Goal: Information Seeking & Learning: Stay updated

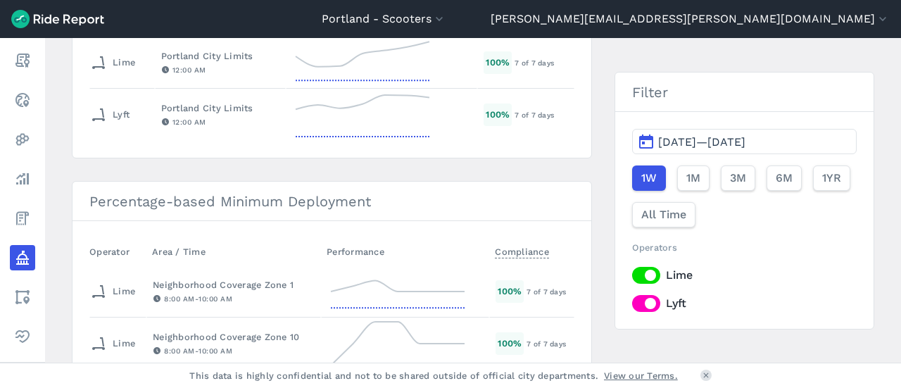
scroll to position [211, 0]
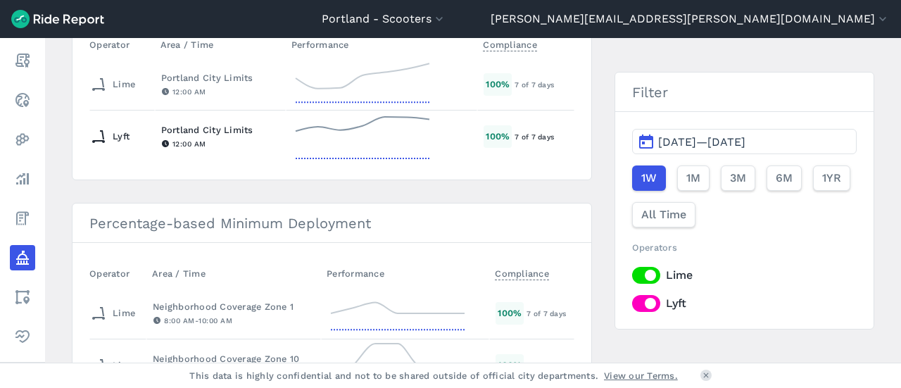
click at [238, 146] on div "12:00 AM" at bounding box center [220, 143] width 118 height 13
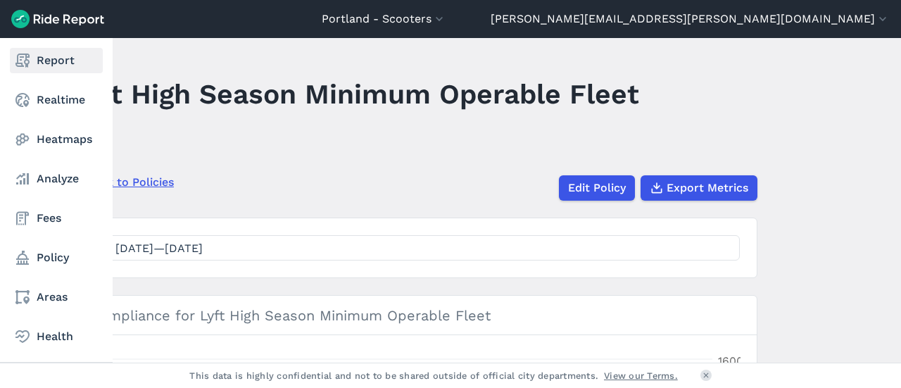
click at [27, 60] on use at bounding box center [22, 61] width 14 height 14
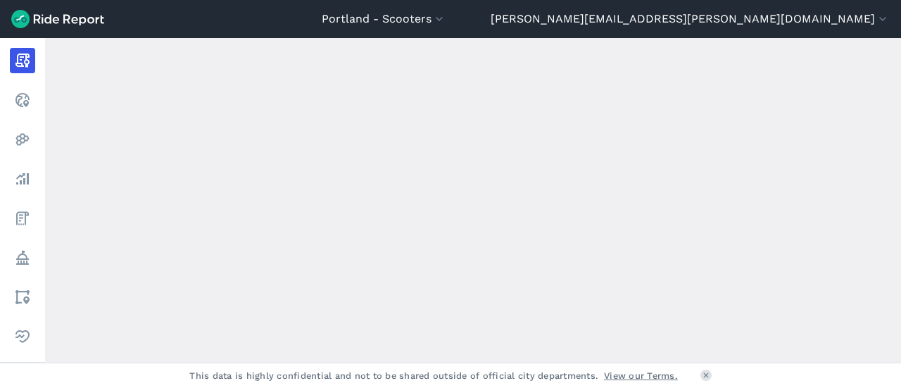
scroll to position [493, 0]
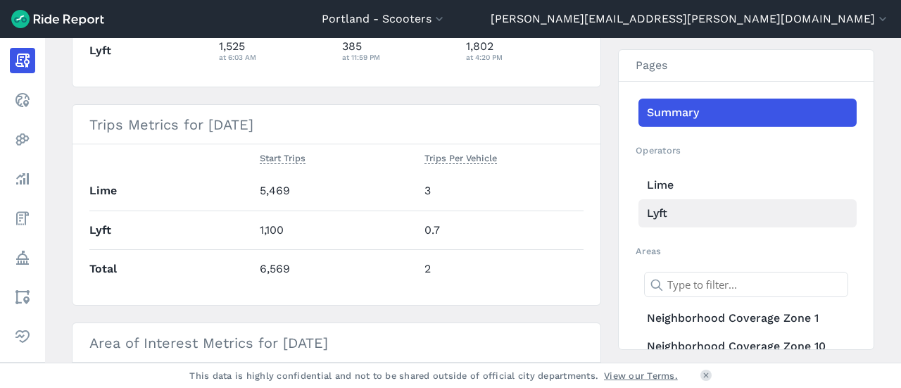
click at [668, 205] on link "Lyft" at bounding box center [748, 213] width 218 height 28
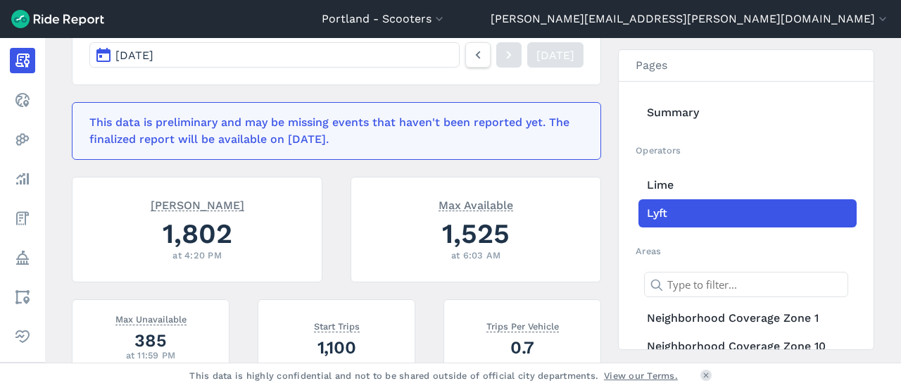
scroll to position [211, 0]
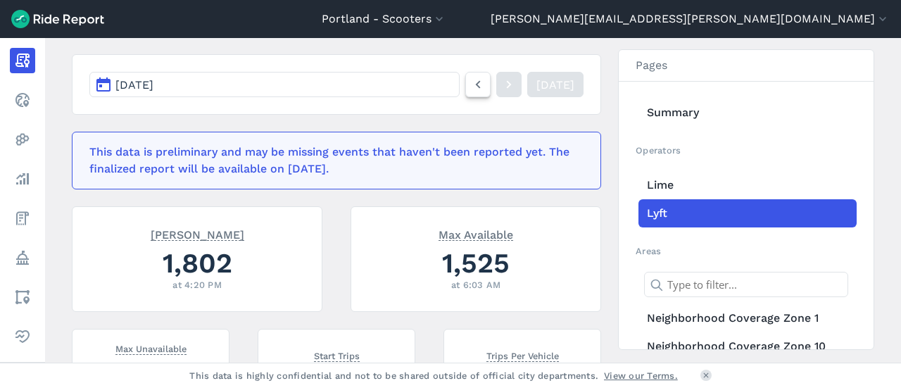
click at [470, 85] on icon at bounding box center [477, 84] width 15 height 17
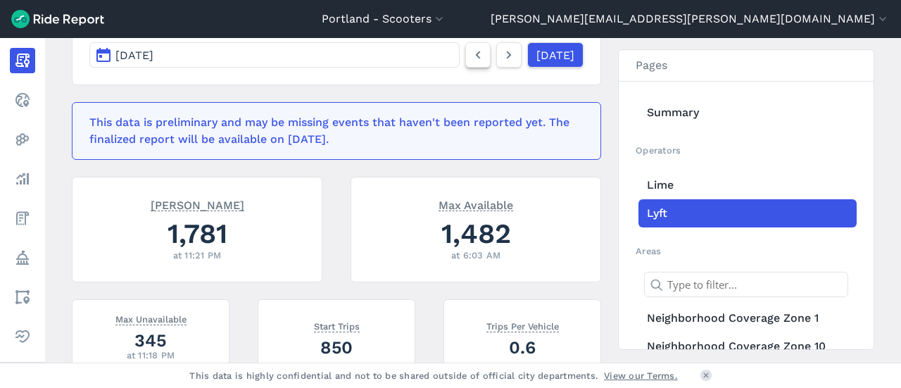
scroll to position [211, 0]
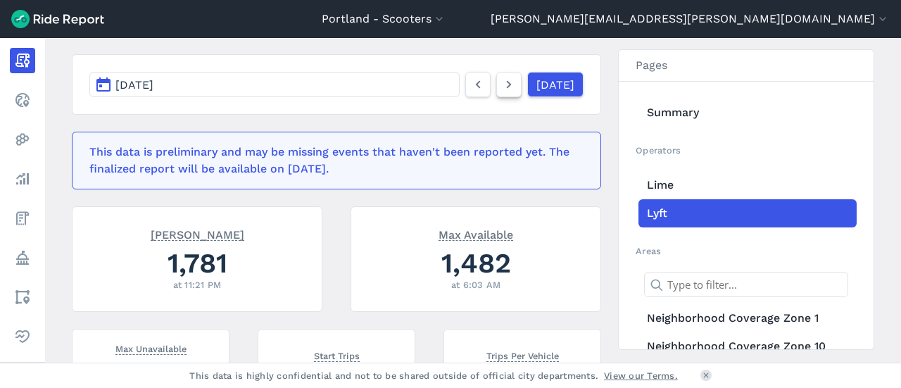
click at [501, 87] on icon at bounding box center [508, 84] width 15 height 17
click at [331, 83] on button "[DATE]" at bounding box center [274, 84] width 370 height 25
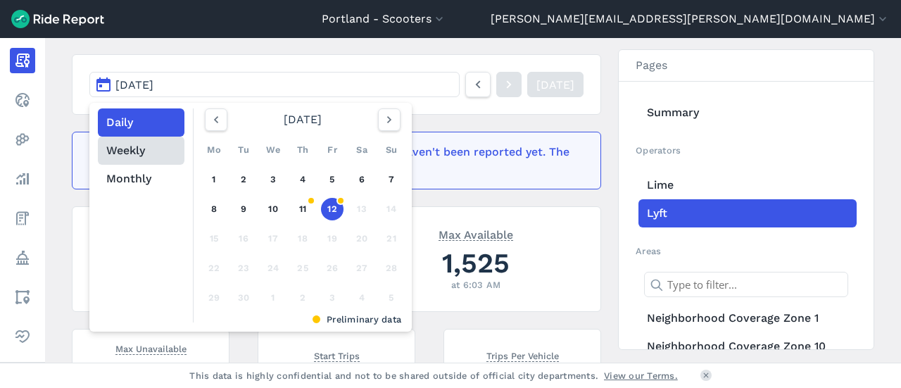
click at [115, 156] on button "Weekly" at bounding box center [141, 151] width 87 height 28
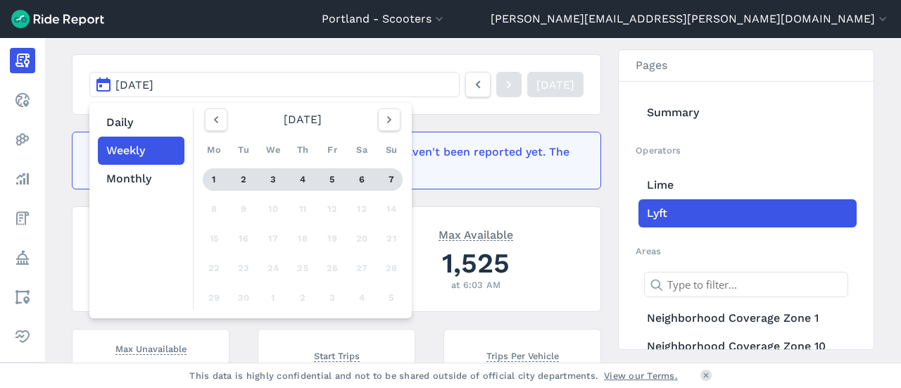
click at [210, 177] on div "1" at bounding box center [214, 179] width 23 height 23
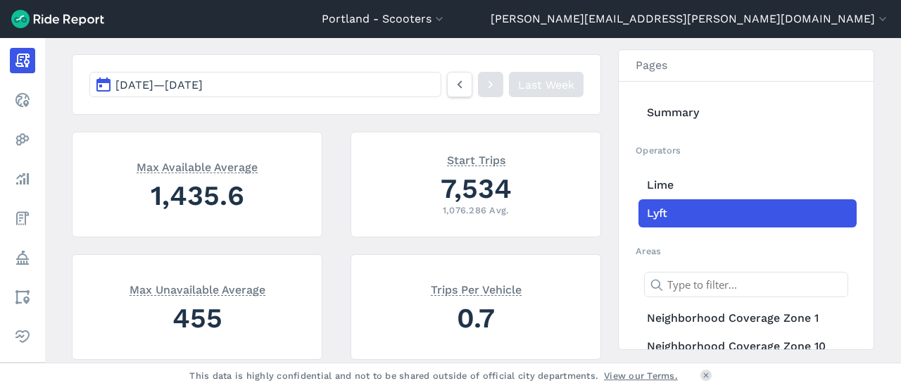
click at [293, 92] on button "[DATE] — [DATE]" at bounding box center [265, 84] width 352 height 25
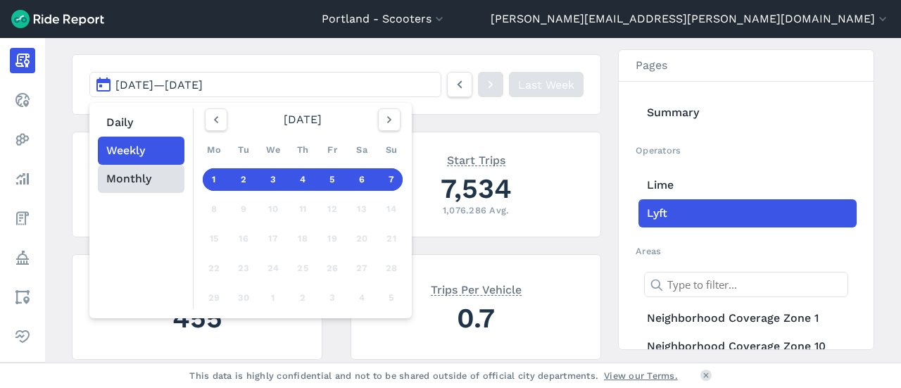
click at [138, 173] on button "Monthly" at bounding box center [141, 179] width 87 height 28
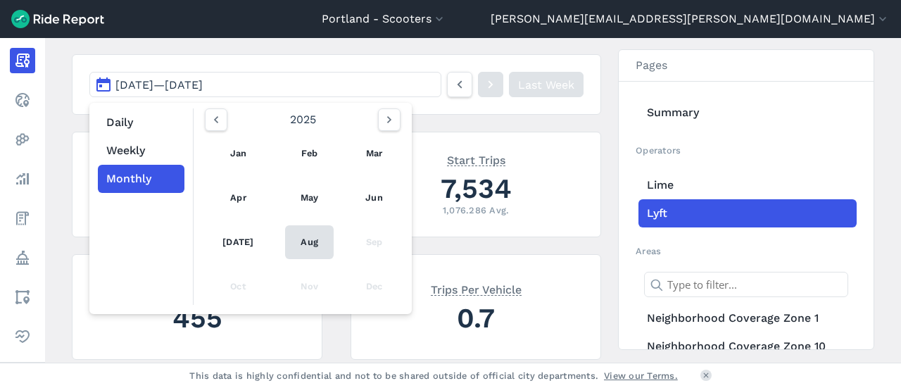
click at [313, 237] on link "Aug" at bounding box center [309, 242] width 49 height 34
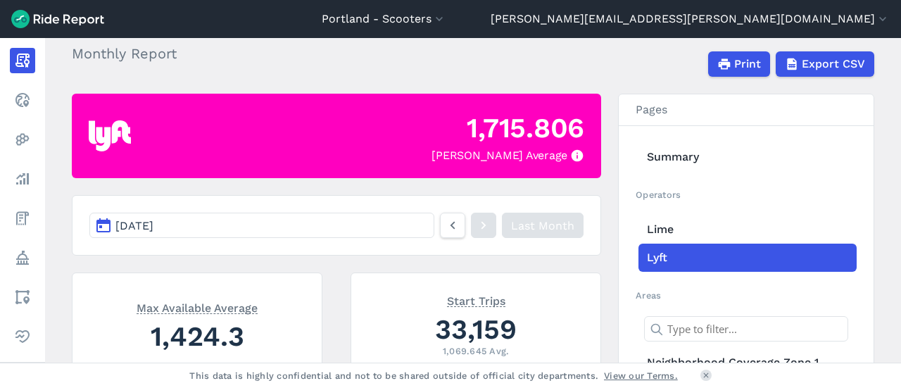
scroll to position [141, 0]
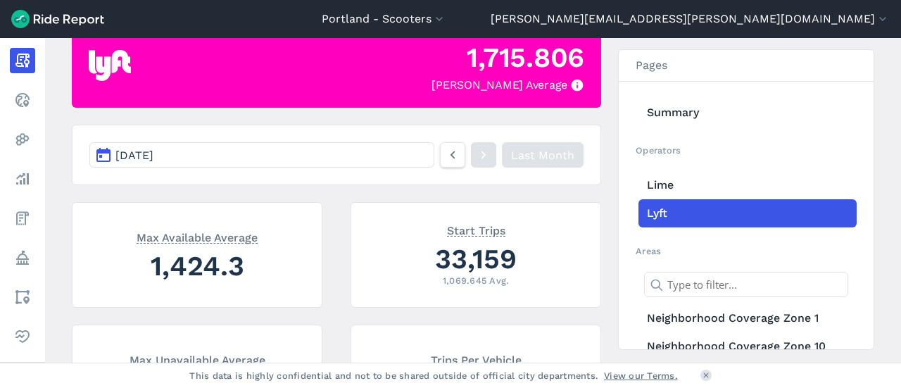
click at [332, 161] on button "[DATE]" at bounding box center [261, 154] width 345 height 25
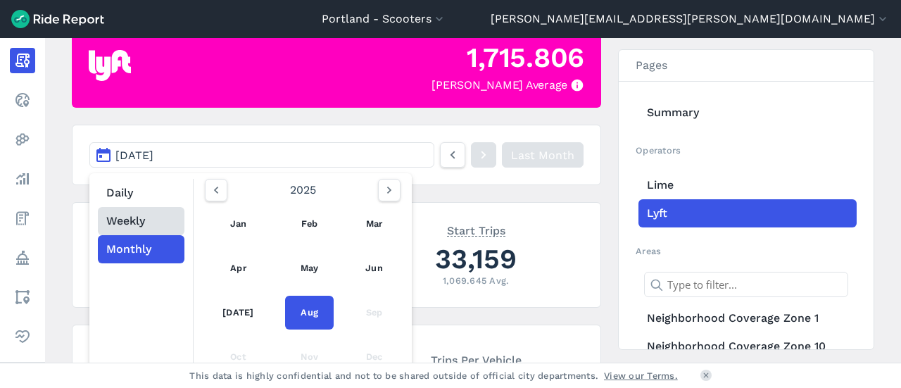
click at [149, 228] on button "Weekly" at bounding box center [141, 221] width 87 height 28
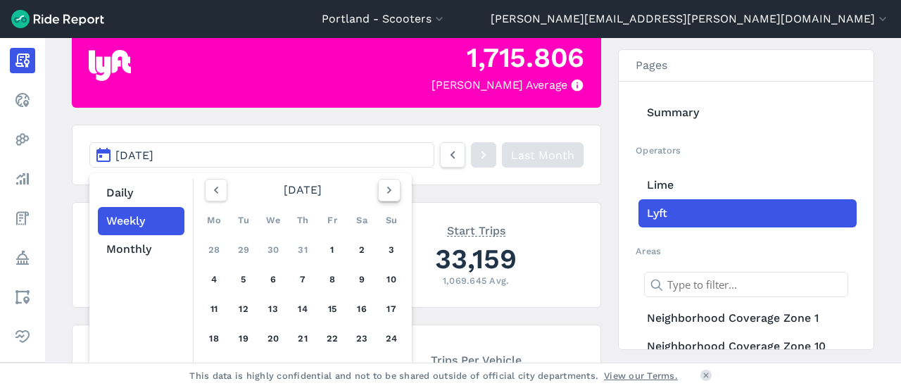
click at [384, 188] on icon "button" at bounding box center [389, 190] width 14 height 14
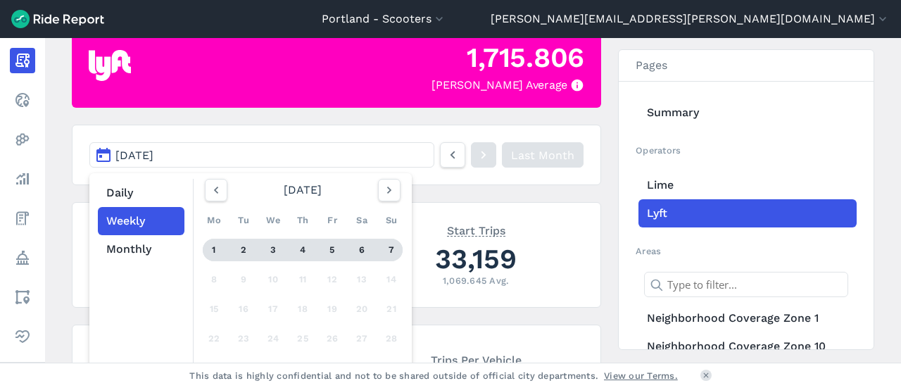
click at [225, 248] on link "1 2 3 4 5 6 7" at bounding box center [303, 250] width 200 height 23
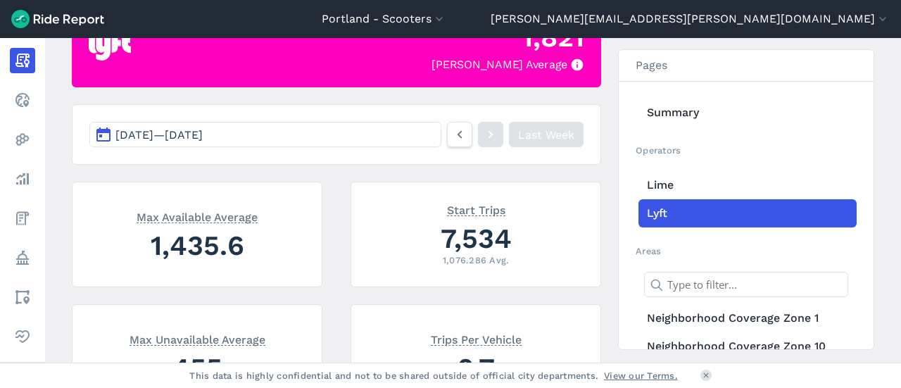
scroll to position [141, 0]
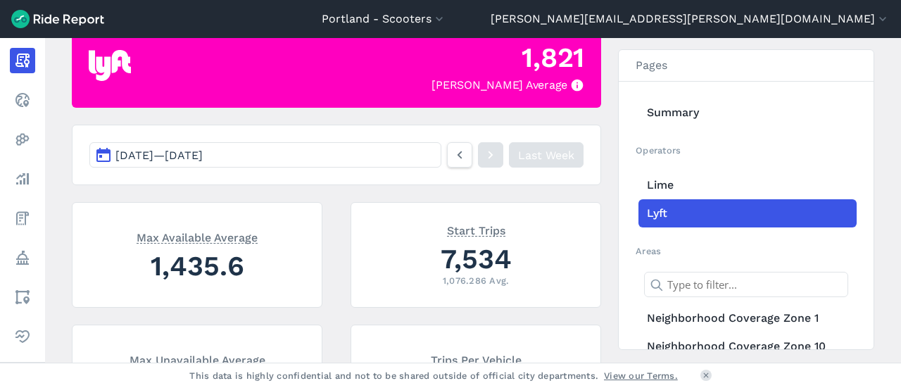
click at [422, 167] on nav "[DATE] — [DATE] Last Week" at bounding box center [336, 155] width 529 height 61
click at [415, 160] on button "[DATE] — [DATE]" at bounding box center [265, 154] width 352 height 25
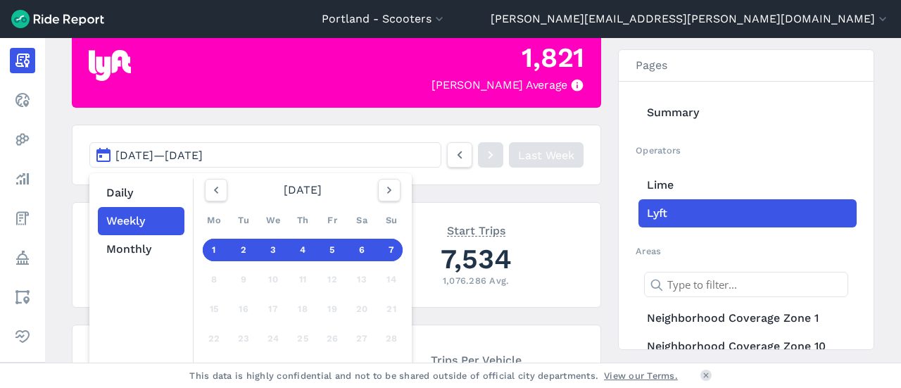
click at [248, 251] on div "2" at bounding box center [243, 250] width 23 height 23
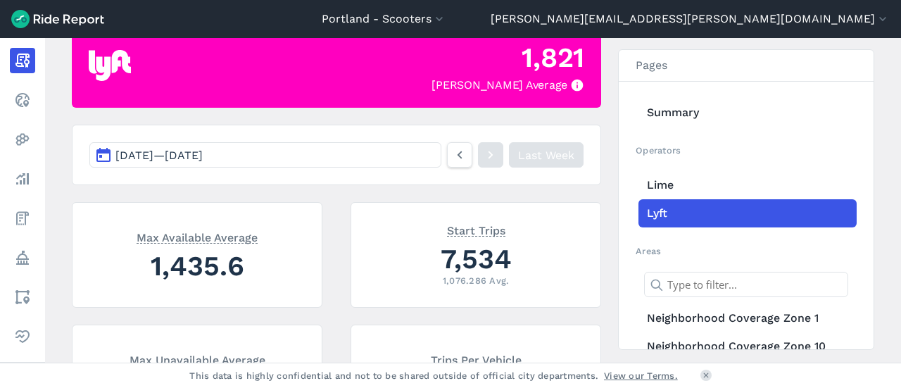
click at [208, 164] on button "[DATE] — [DATE]" at bounding box center [265, 154] width 352 height 25
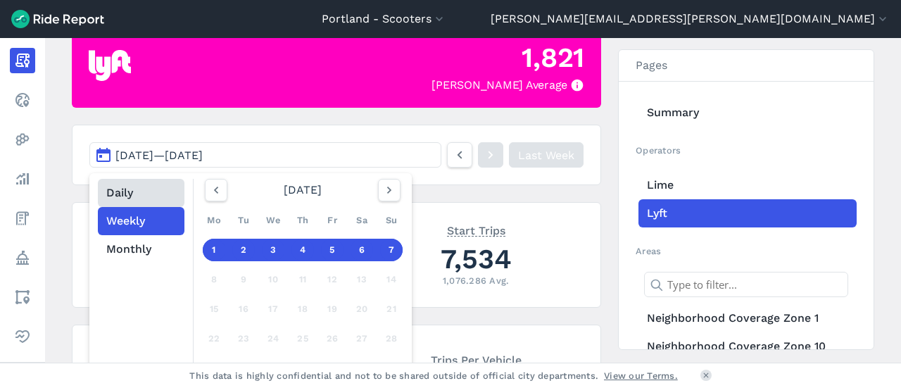
click at [138, 187] on button "Daily" at bounding box center [141, 193] width 87 height 28
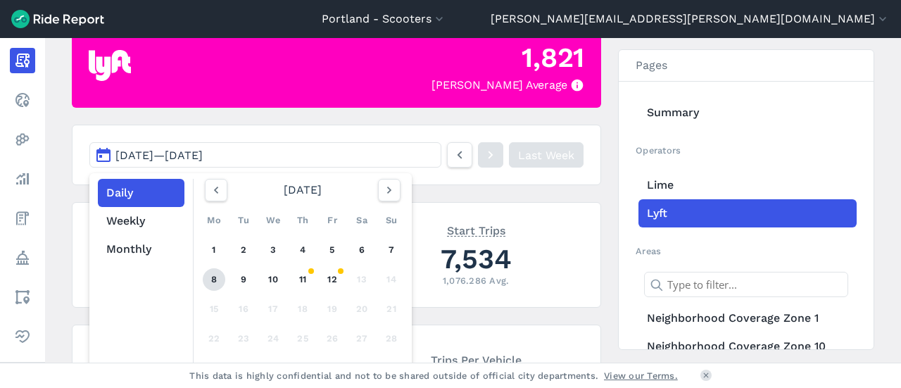
click at [209, 277] on link "8" at bounding box center [214, 279] width 23 height 23
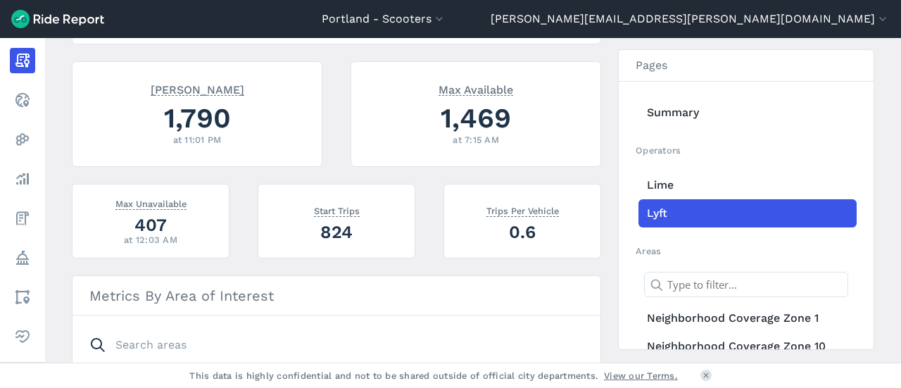
scroll to position [141, 0]
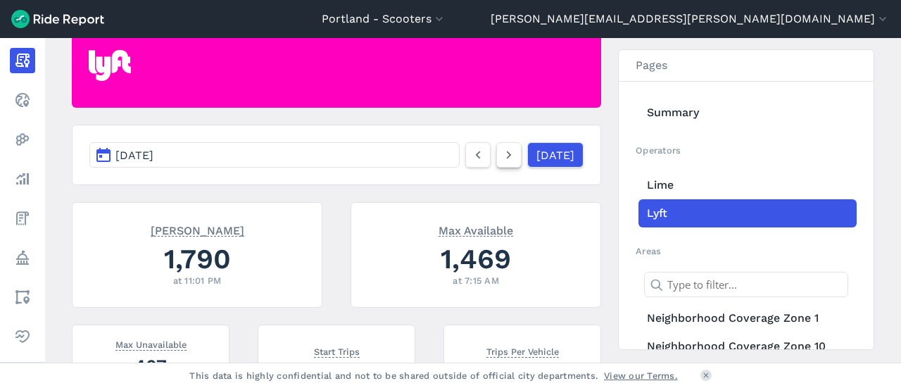
click at [501, 151] on icon at bounding box center [508, 154] width 15 height 17
click at [377, 177] on nav "[DATE] [DATE]" at bounding box center [336, 155] width 529 height 61
click at [373, 160] on button "[DATE]" at bounding box center [274, 154] width 370 height 25
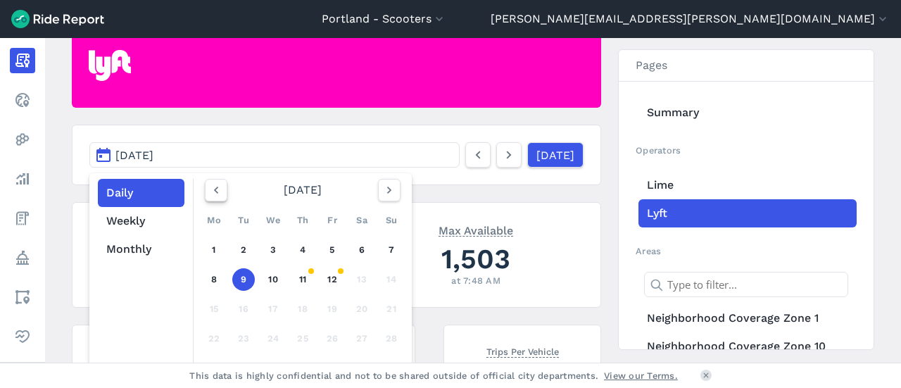
click at [221, 192] on button "button" at bounding box center [216, 190] width 23 height 23
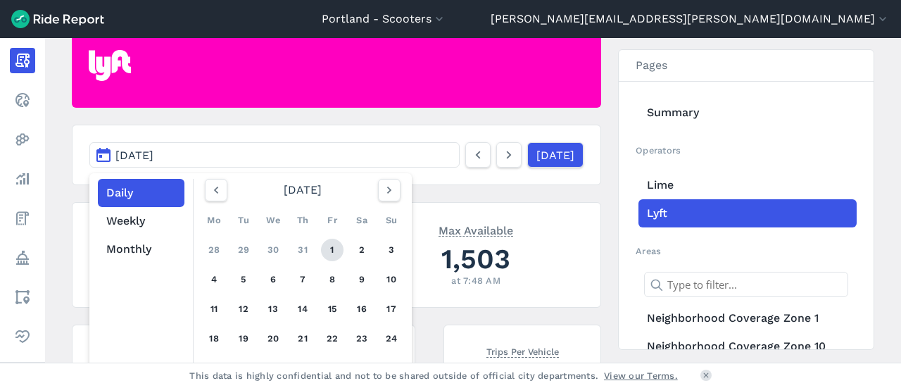
click at [325, 246] on link "1" at bounding box center [332, 250] width 23 height 23
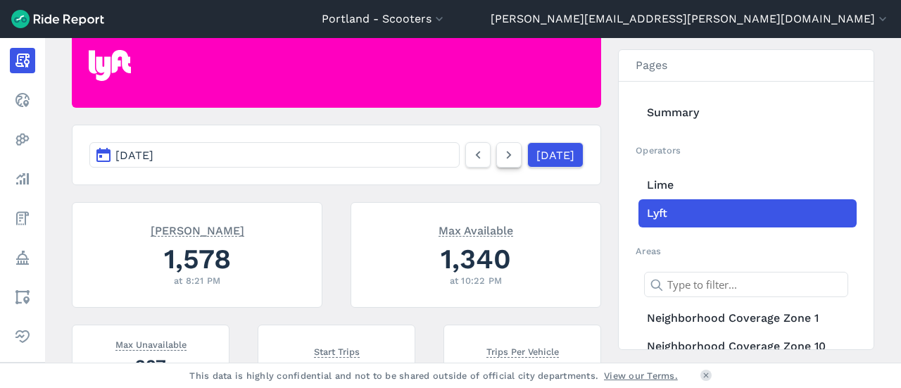
click at [501, 158] on icon at bounding box center [508, 154] width 15 height 17
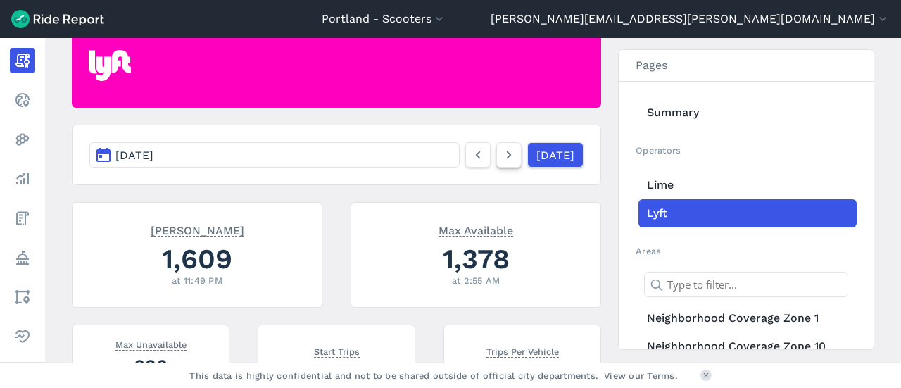
click at [501, 158] on icon at bounding box center [508, 154] width 15 height 17
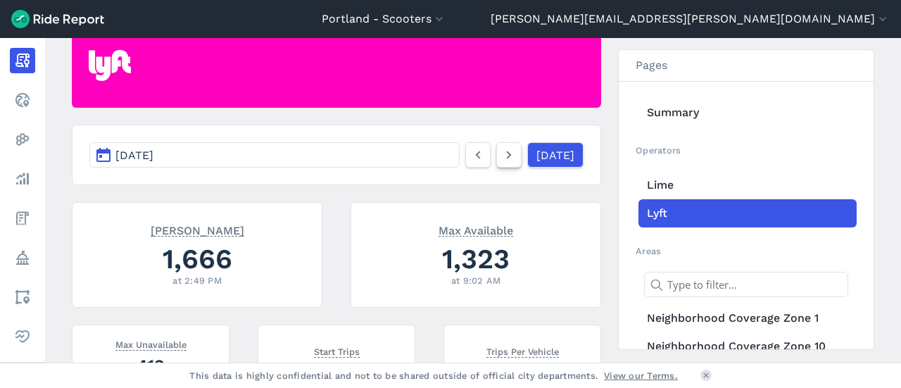
click at [501, 158] on icon at bounding box center [508, 154] width 15 height 17
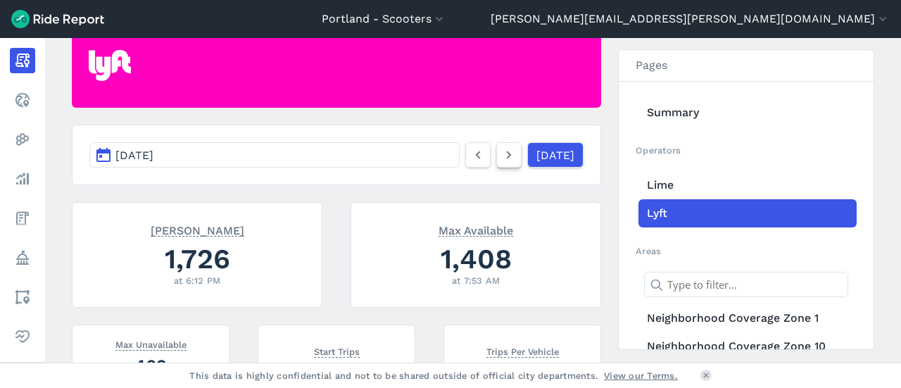
click at [501, 158] on icon at bounding box center [508, 154] width 15 height 17
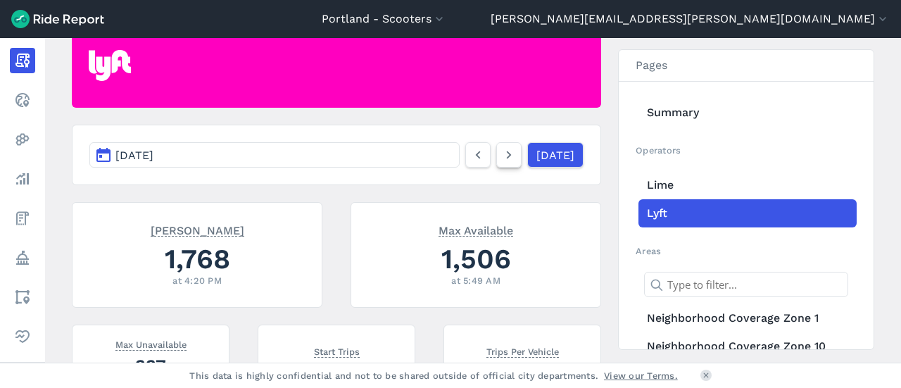
click at [501, 158] on icon at bounding box center [508, 154] width 15 height 17
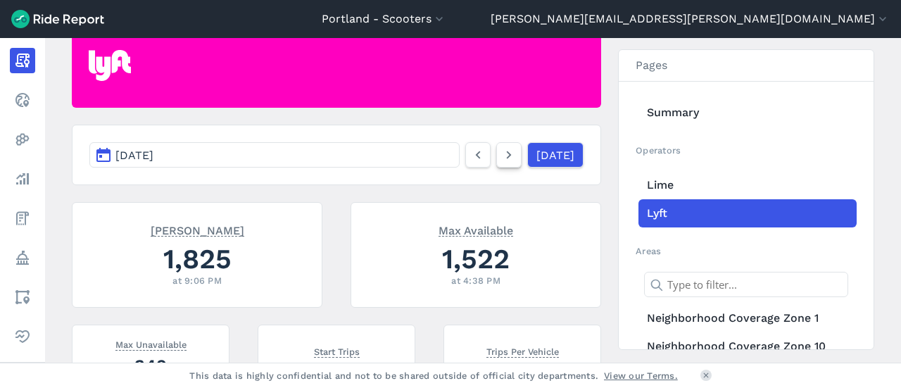
click at [501, 158] on icon at bounding box center [508, 154] width 15 height 17
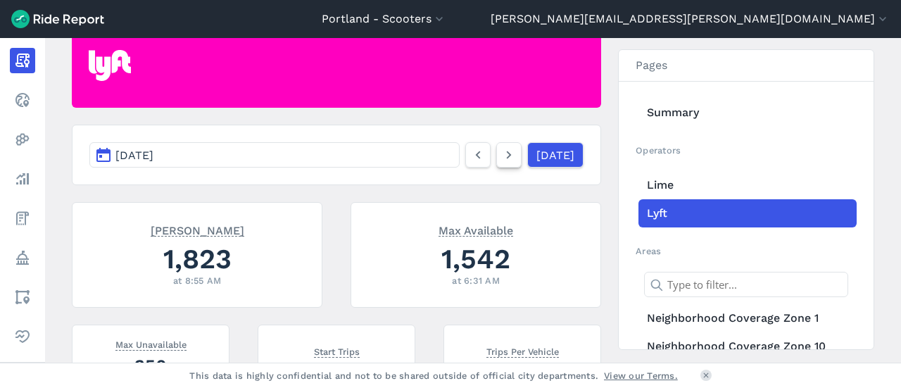
click at [501, 158] on icon at bounding box center [508, 154] width 15 height 17
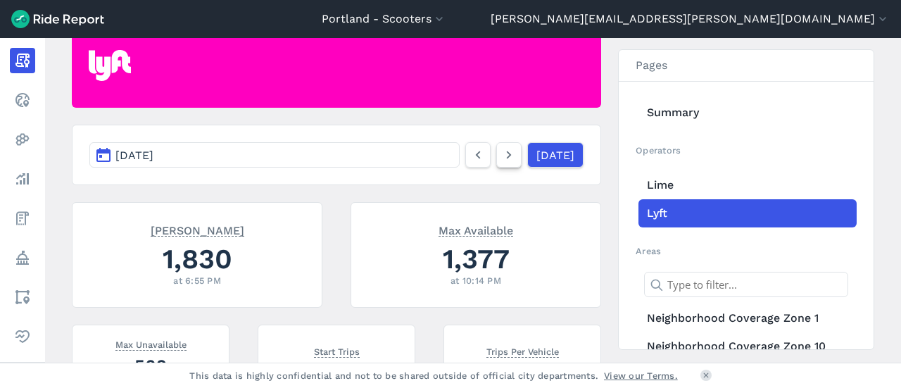
click at [501, 158] on icon at bounding box center [508, 154] width 15 height 17
click at [501, 156] on icon at bounding box center [508, 154] width 15 height 17
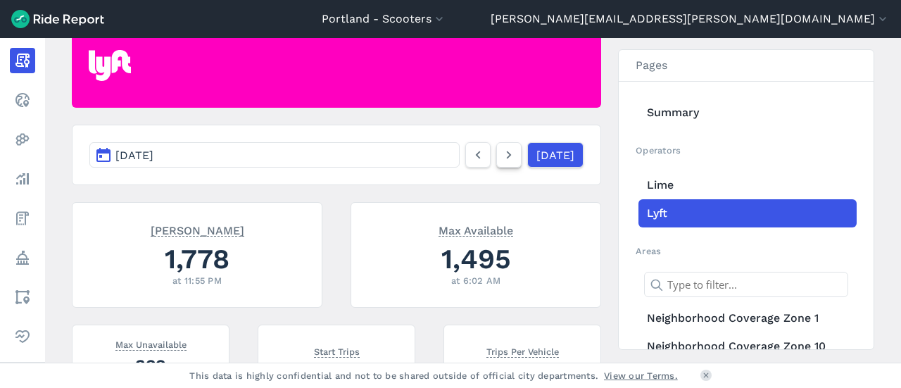
click at [501, 156] on icon at bounding box center [508, 154] width 15 height 17
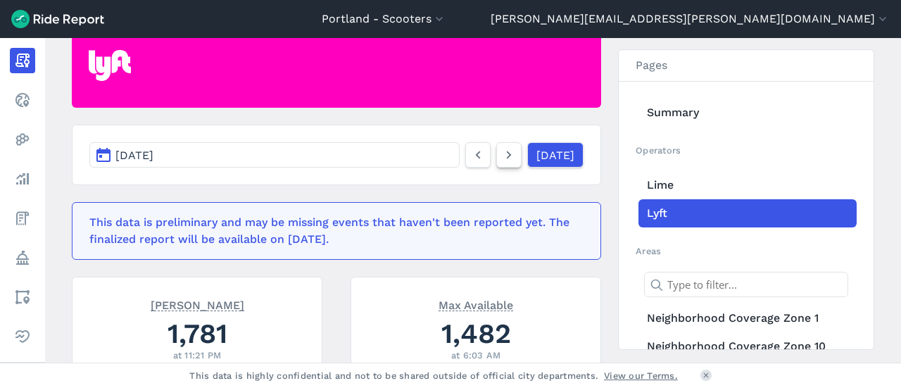
click at [501, 156] on icon at bounding box center [508, 154] width 15 height 17
